Goal: Task Accomplishment & Management: Use online tool/utility

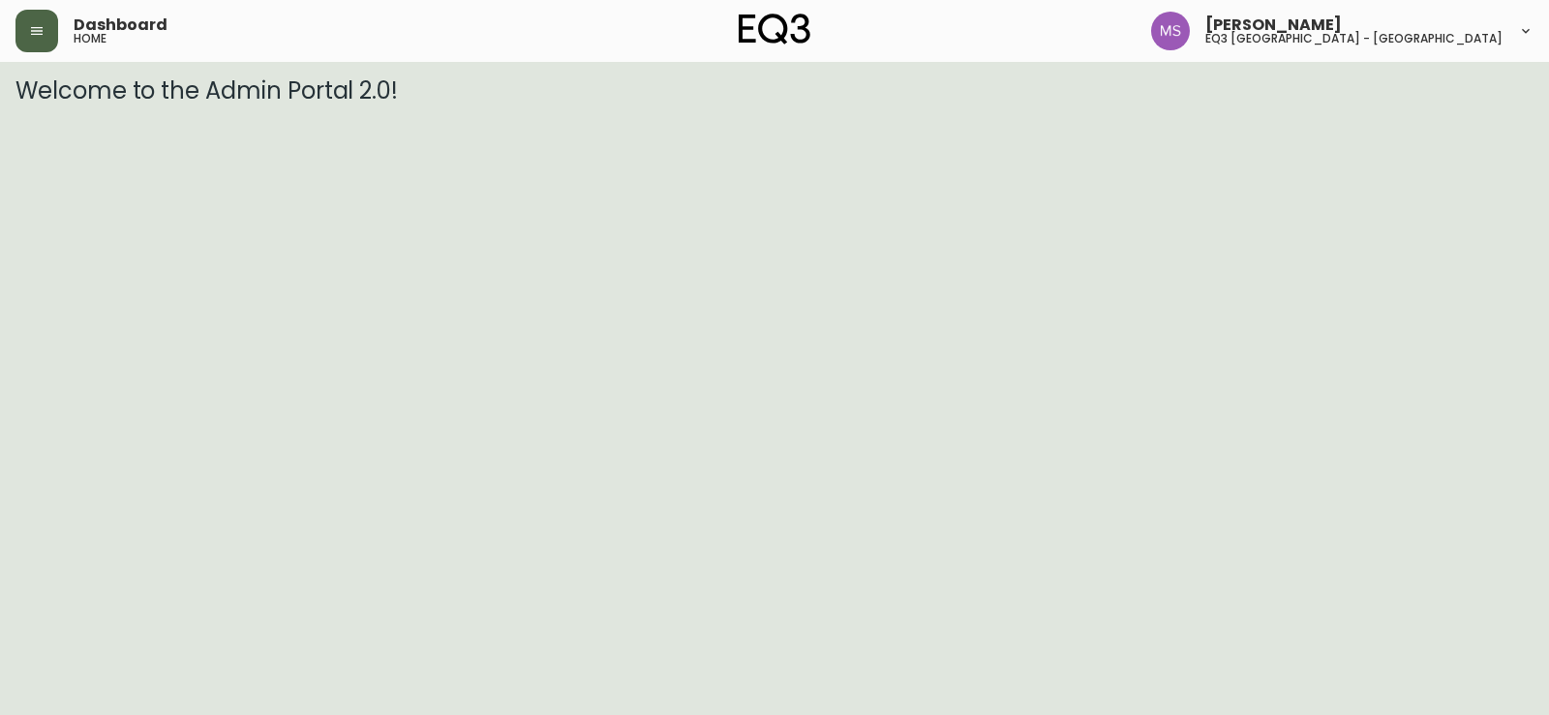
click at [41, 31] on icon "button" at bounding box center [37, 31] width 12 height 8
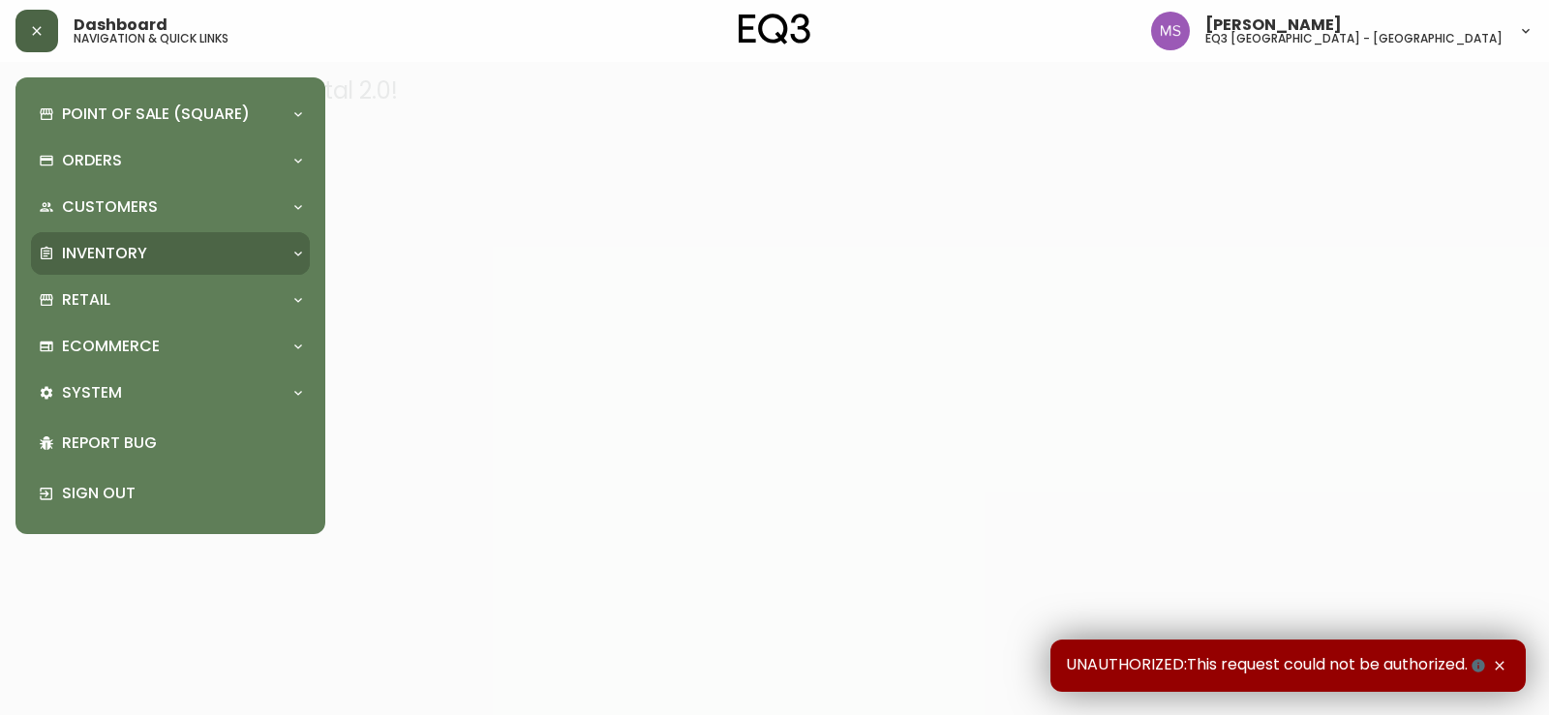
click at [105, 261] on p "Inventory" at bounding box center [104, 253] width 85 height 21
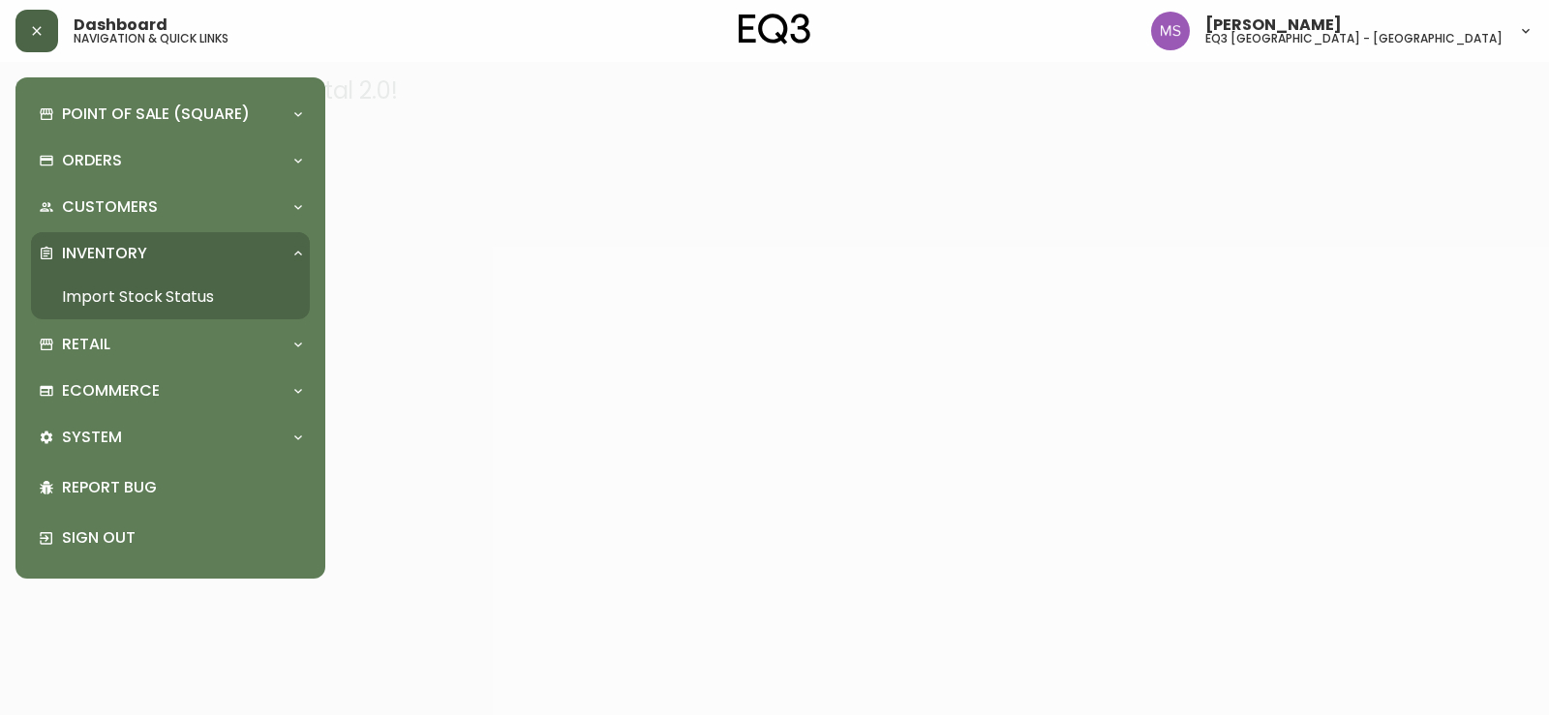
click at [118, 296] on link "Import Stock Status" at bounding box center [170, 297] width 279 height 45
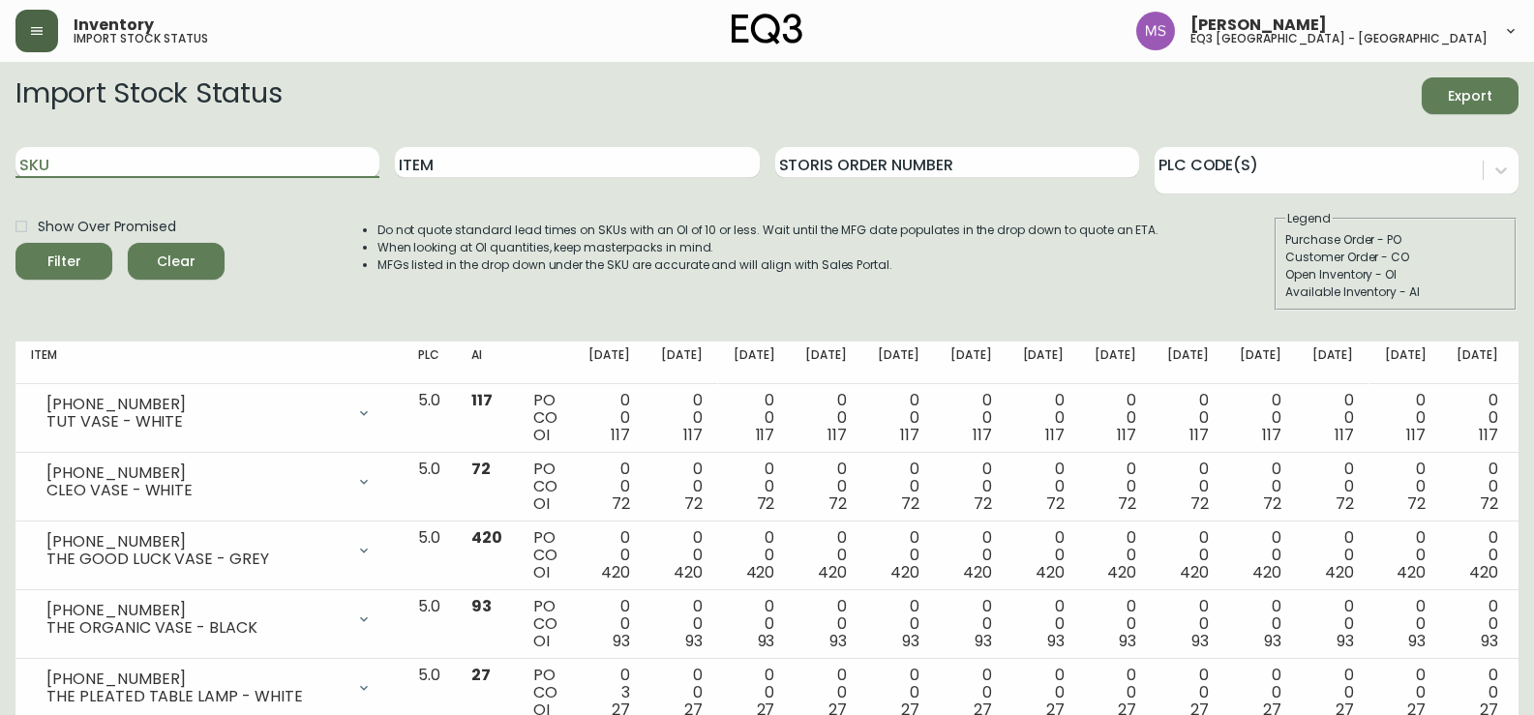
click at [85, 168] on input "SKU" at bounding box center [197, 162] width 364 height 31
type input "[PHONE_NUMBER]"
click at [69, 254] on div "Filter" at bounding box center [64, 262] width 34 height 24
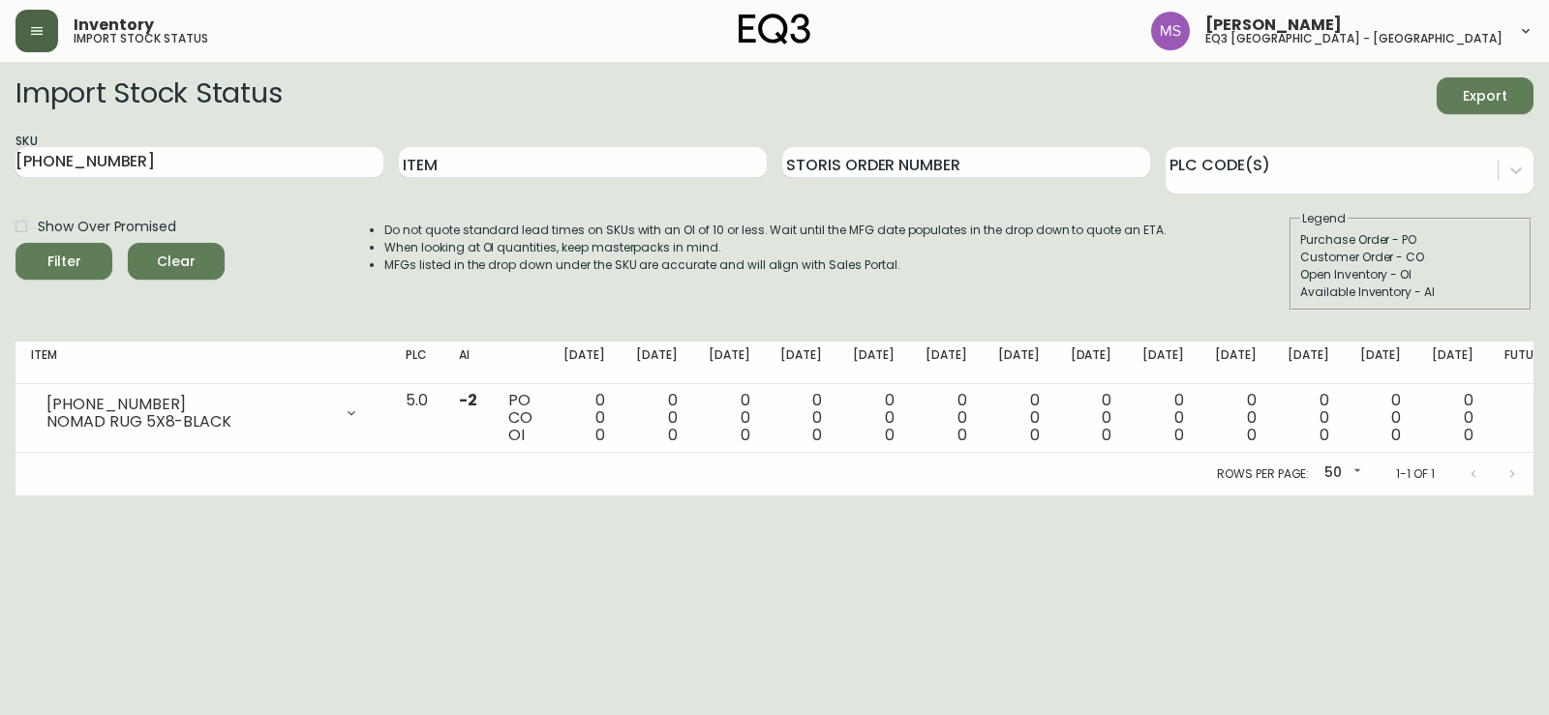
click at [1373, 87] on div "Import Stock Status Export" at bounding box center [774, 95] width 1518 height 37
